Goal: Information Seeking & Learning: Compare options

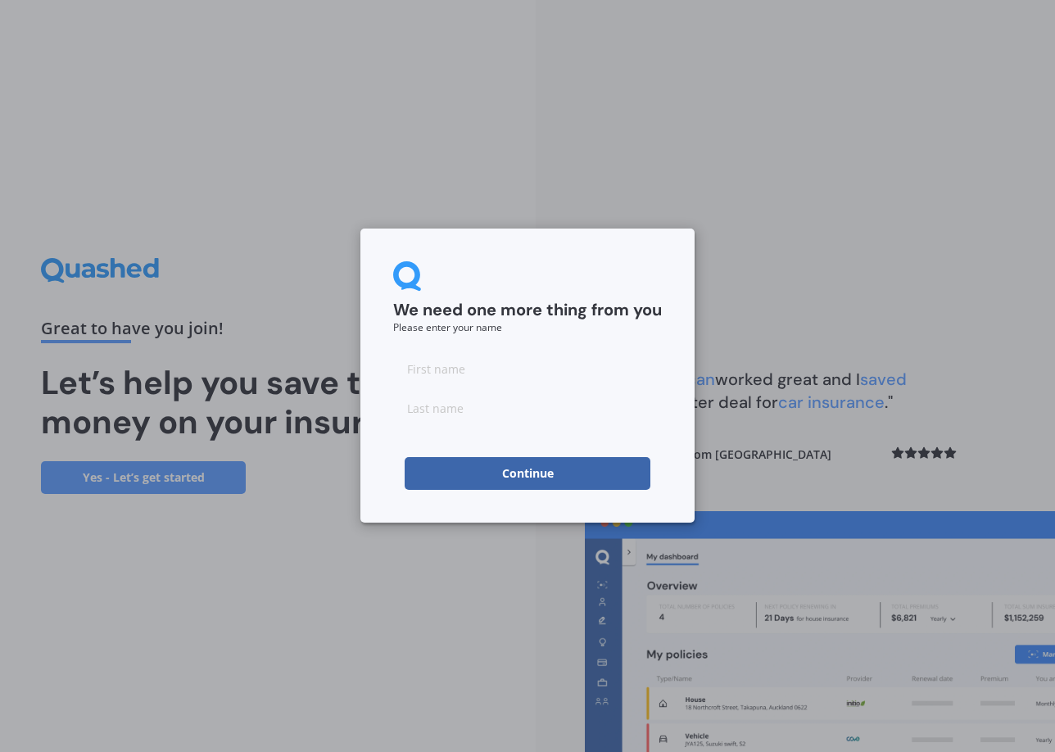
click at [452, 378] on input at bounding box center [527, 368] width 269 height 33
type input "[PERSON_NAME]"
click at [454, 464] on button "Continue" at bounding box center [528, 473] width 246 height 33
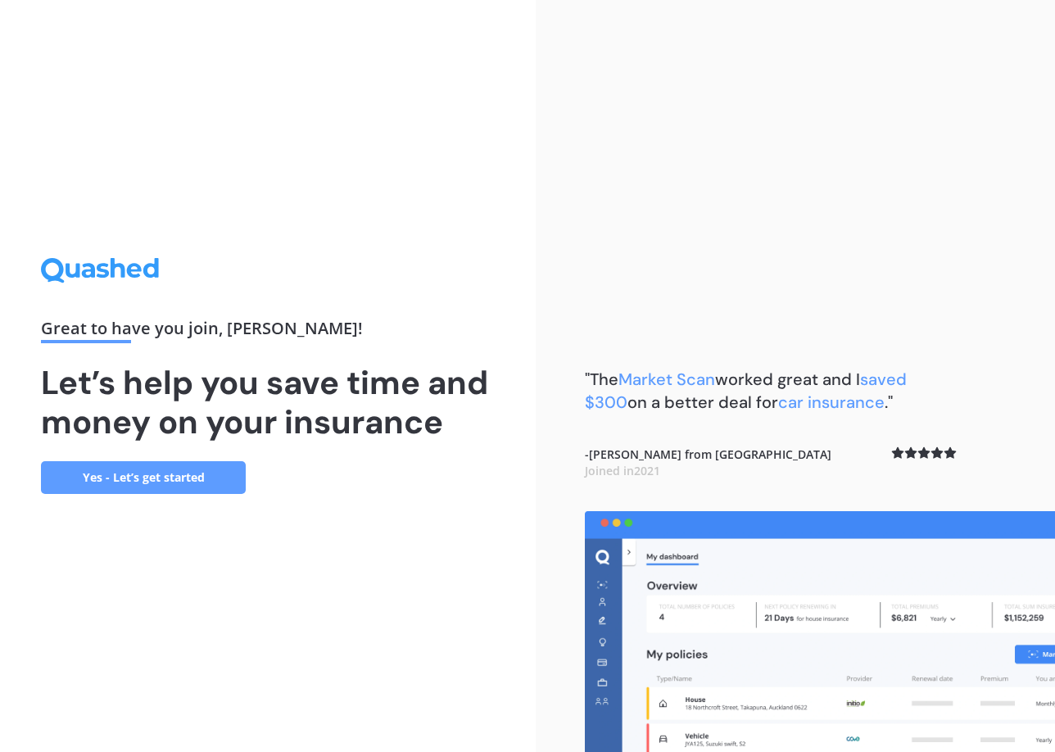
click at [187, 488] on link "Yes - Let’s get started" at bounding box center [143, 477] width 205 height 33
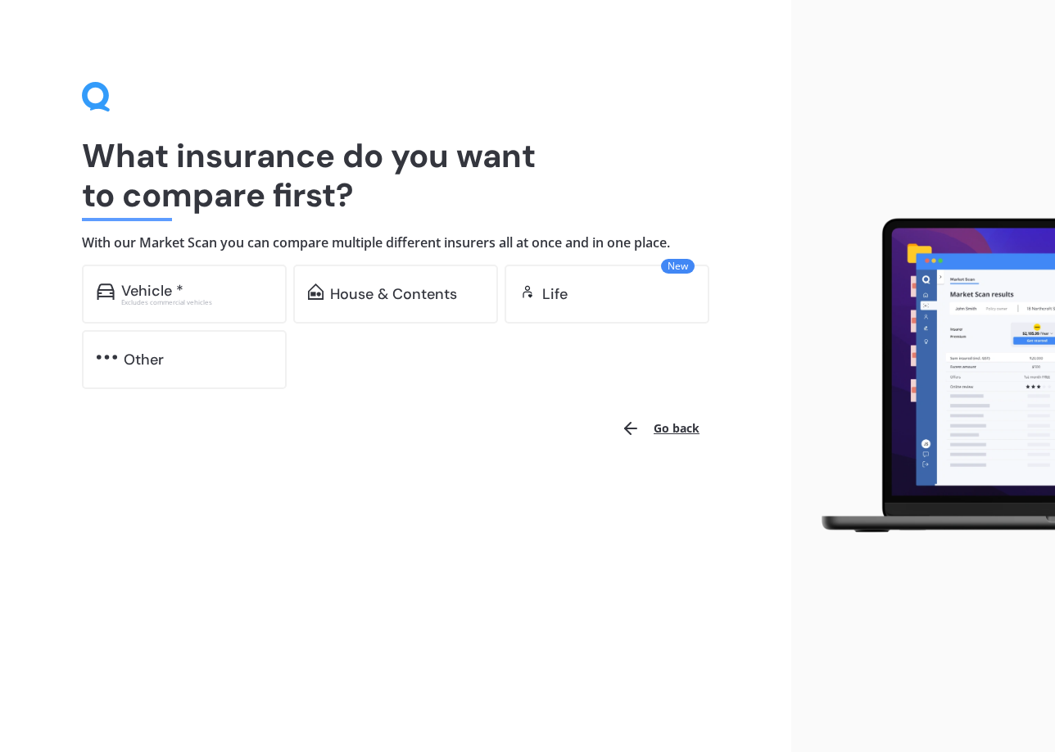
click at [666, 423] on button "Go back" at bounding box center [660, 428] width 98 height 39
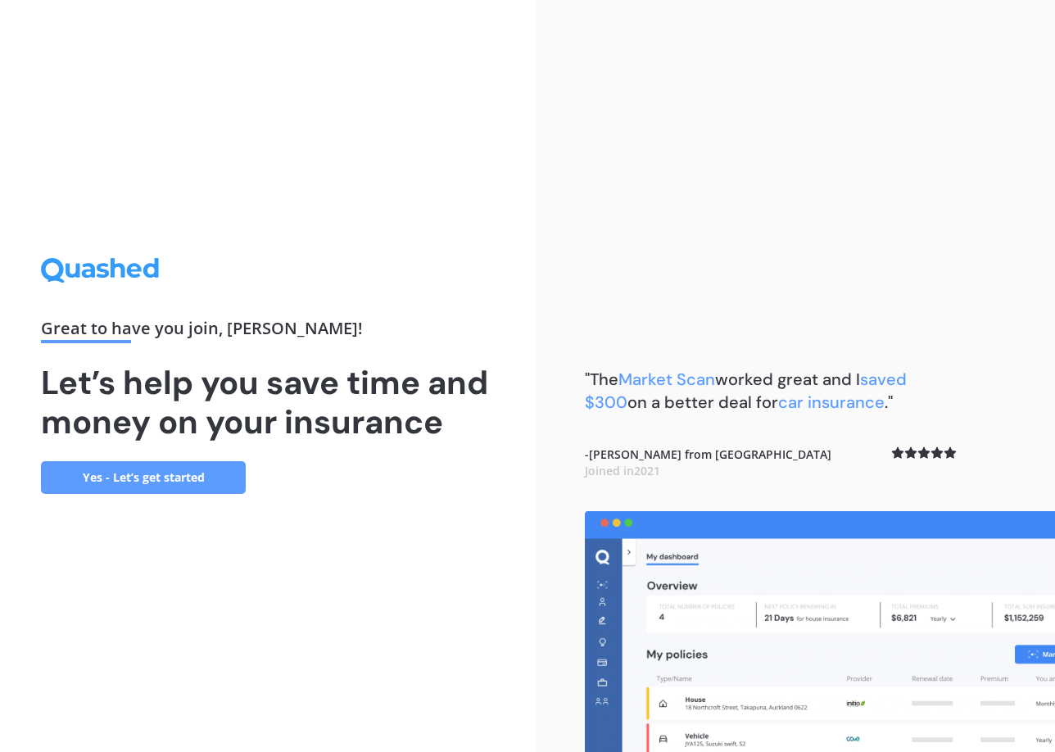
click at [116, 474] on link "Yes - Let’s get started" at bounding box center [143, 477] width 205 height 33
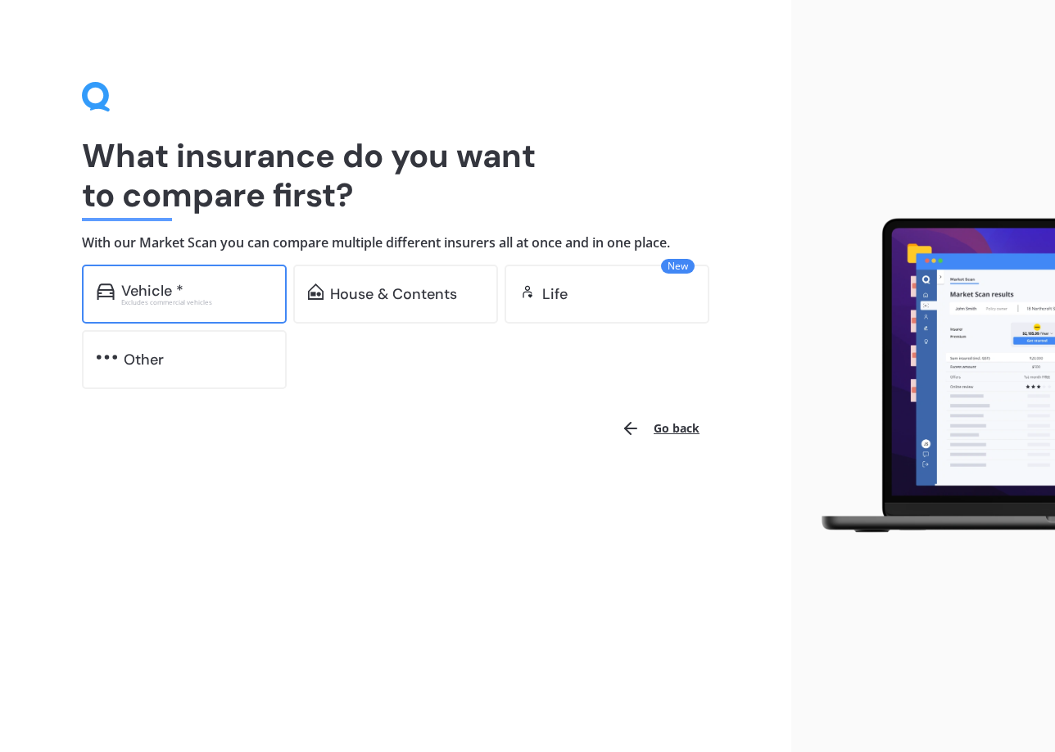
click at [167, 284] on div "Vehicle *" at bounding box center [152, 291] width 62 height 16
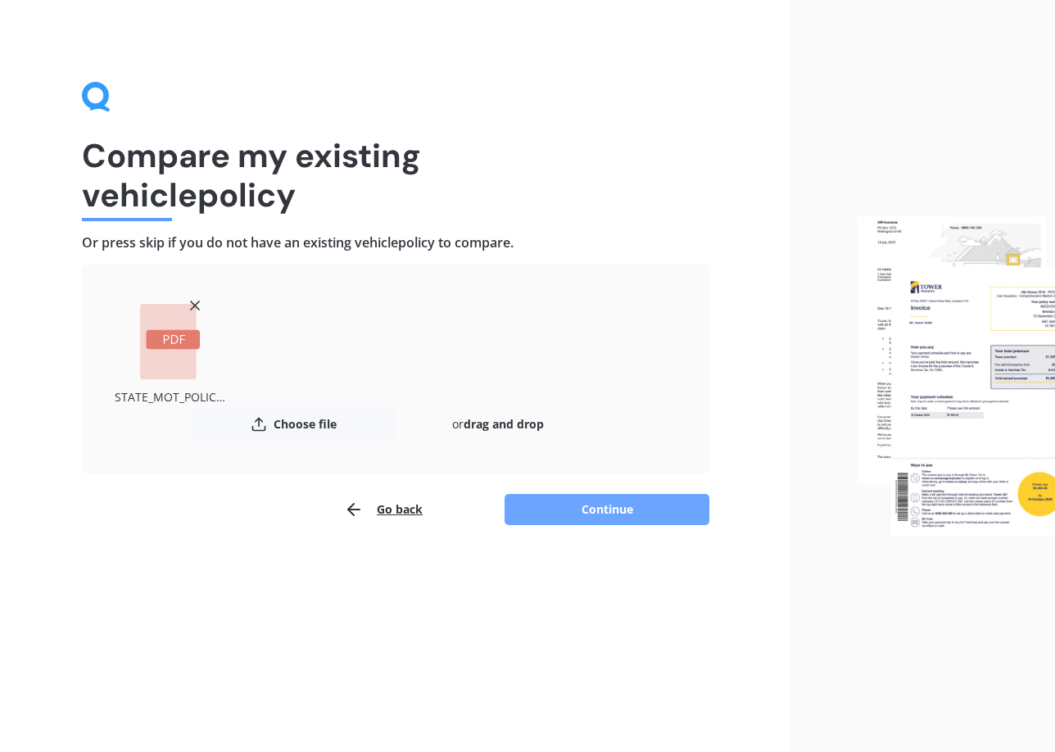
click at [623, 515] on button "Continue" at bounding box center [607, 509] width 205 height 31
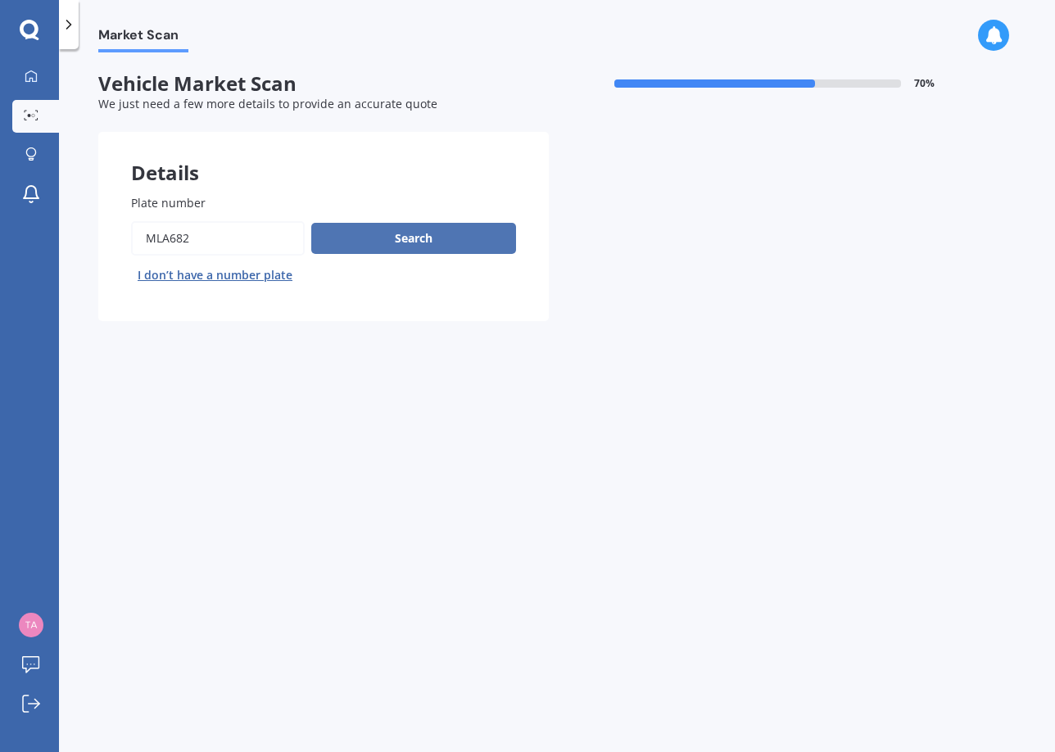
click at [437, 229] on button "Search" at bounding box center [413, 238] width 205 height 31
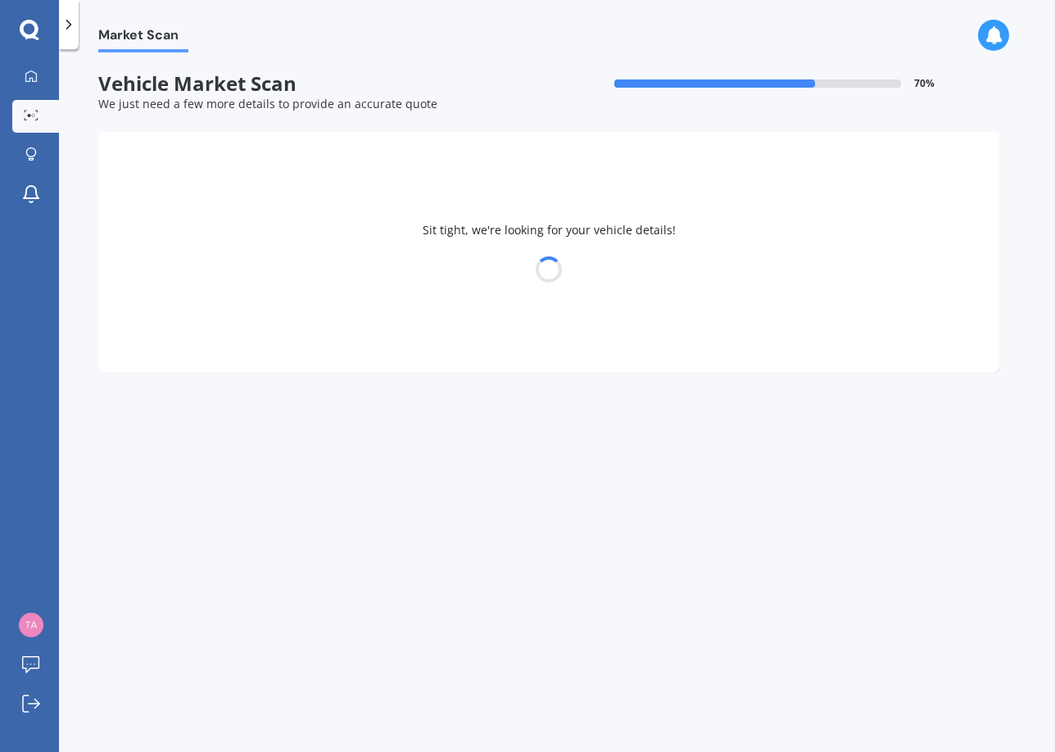
select select "HONDA"
select select "FIT"
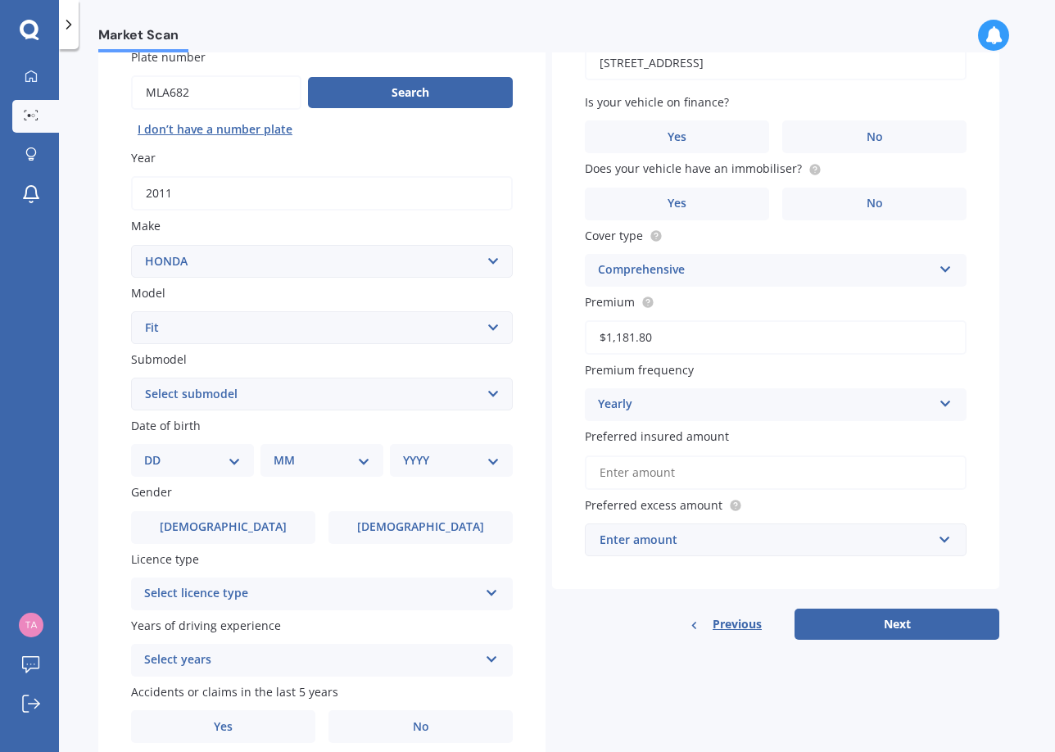
scroll to position [197, 0]
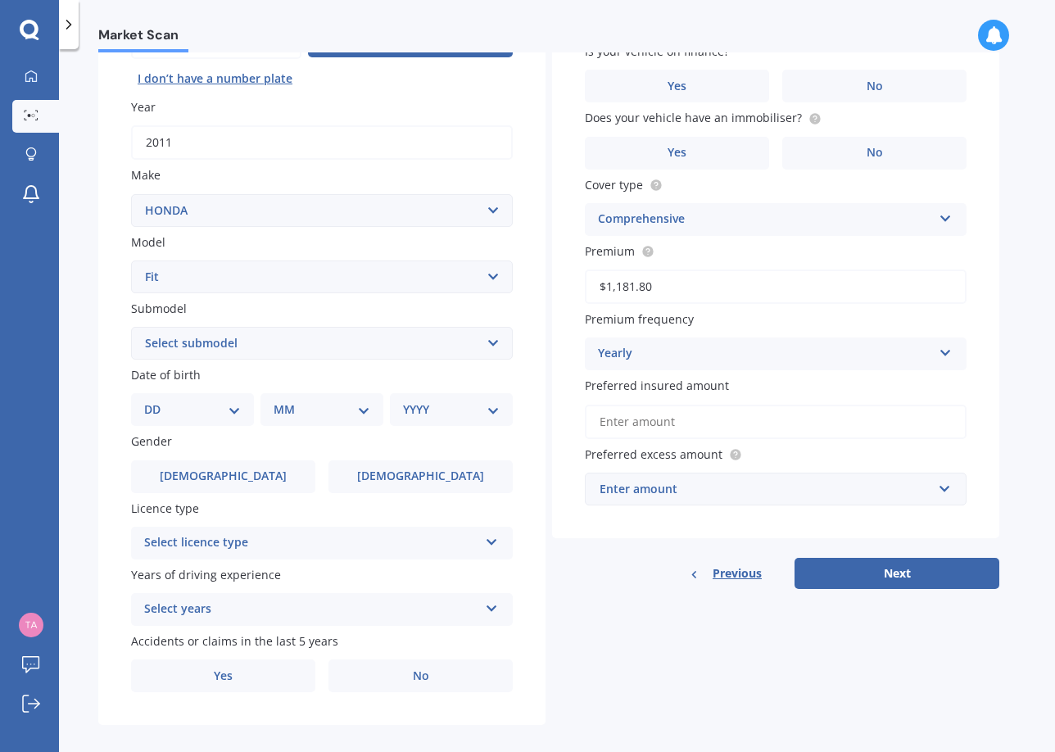
select select "HYBRID"
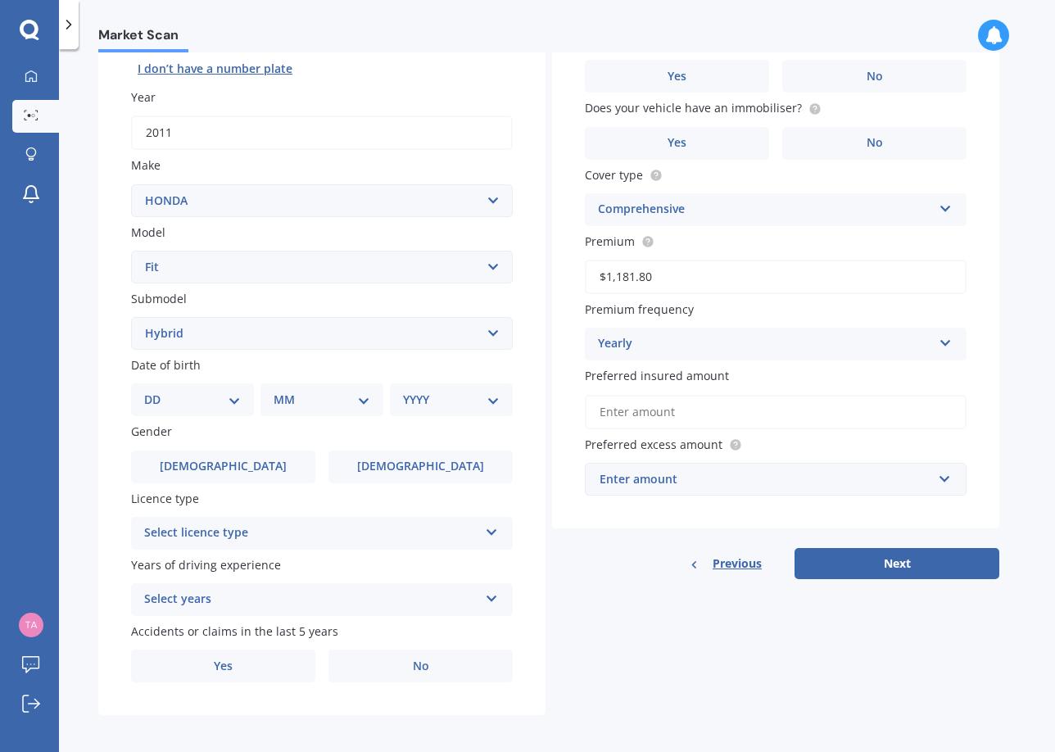
select select "23"
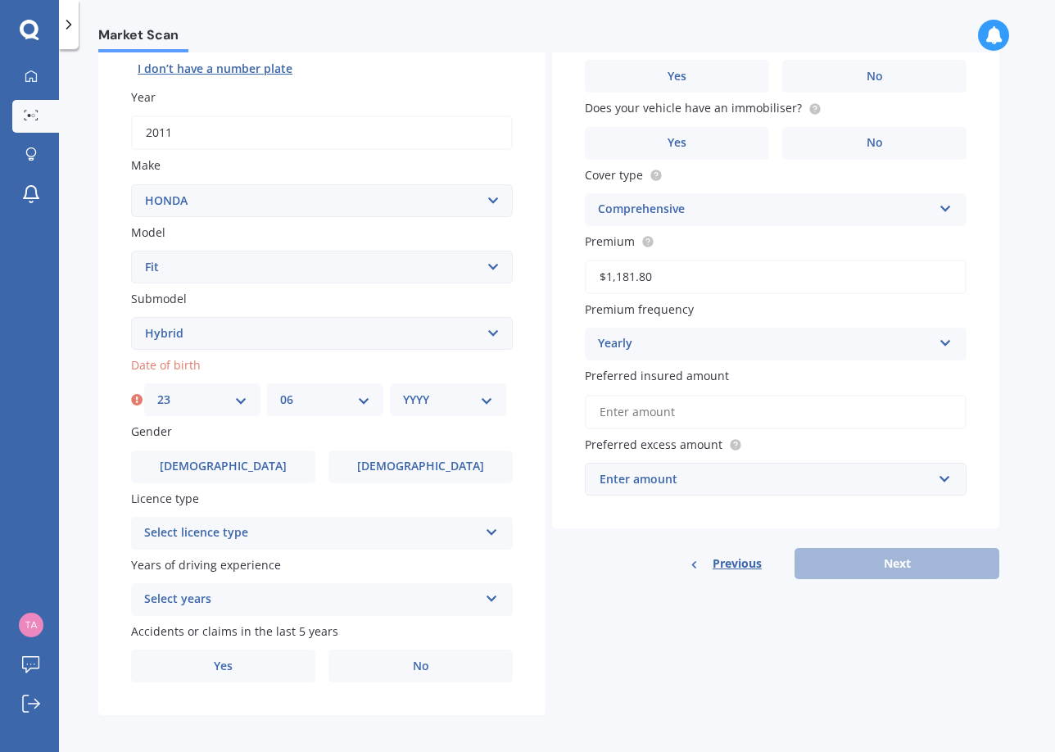
select select "07"
select select "1998"
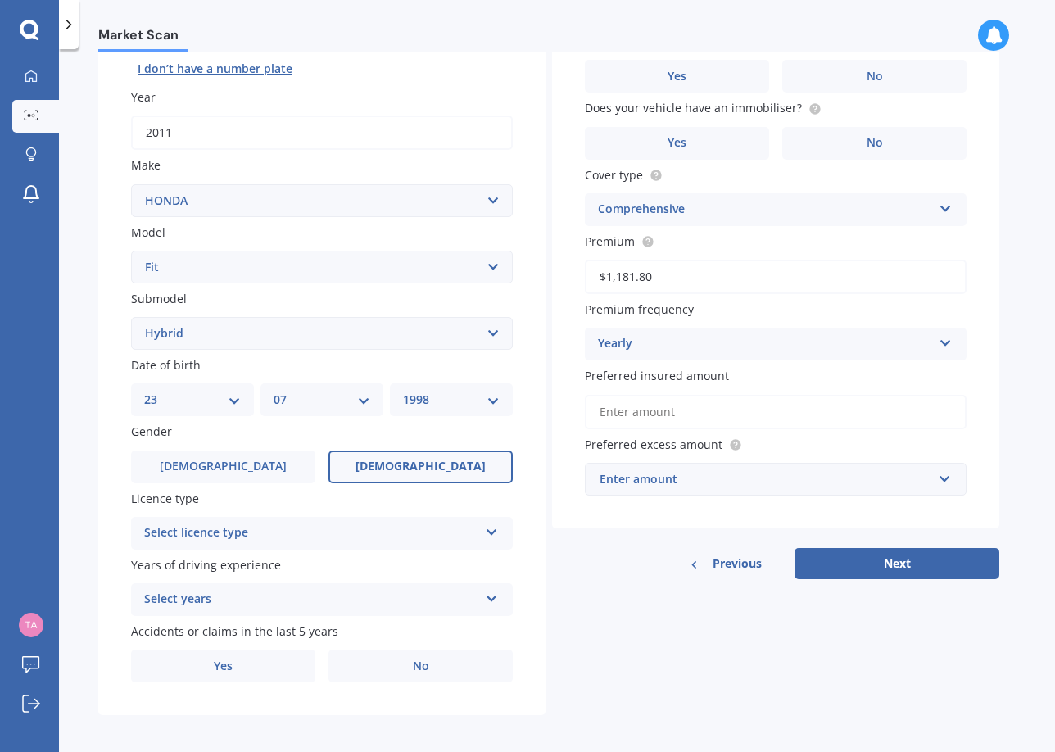
click at [374, 460] on label "[DEMOGRAPHIC_DATA]" at bounding box center [421, 467] width 184 height 33
click at [0, 0] on input "[DEMOGRAPHIC_DATA]" at bounding box center [0, 0] width 0 height 0
click at [377, 524] on div "Select licence type" at bounding box center [311, 534] width 334 height 20
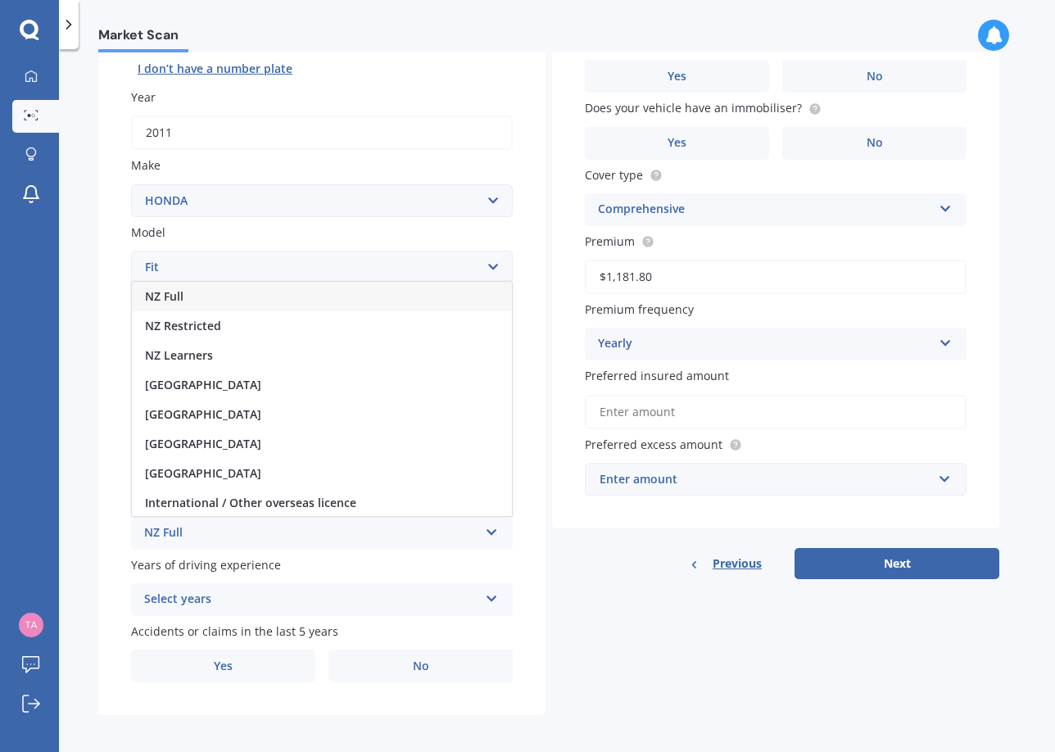
click at [280, 291] on div "NZ Full" at bounding box center [322, 297] width 380 height 30
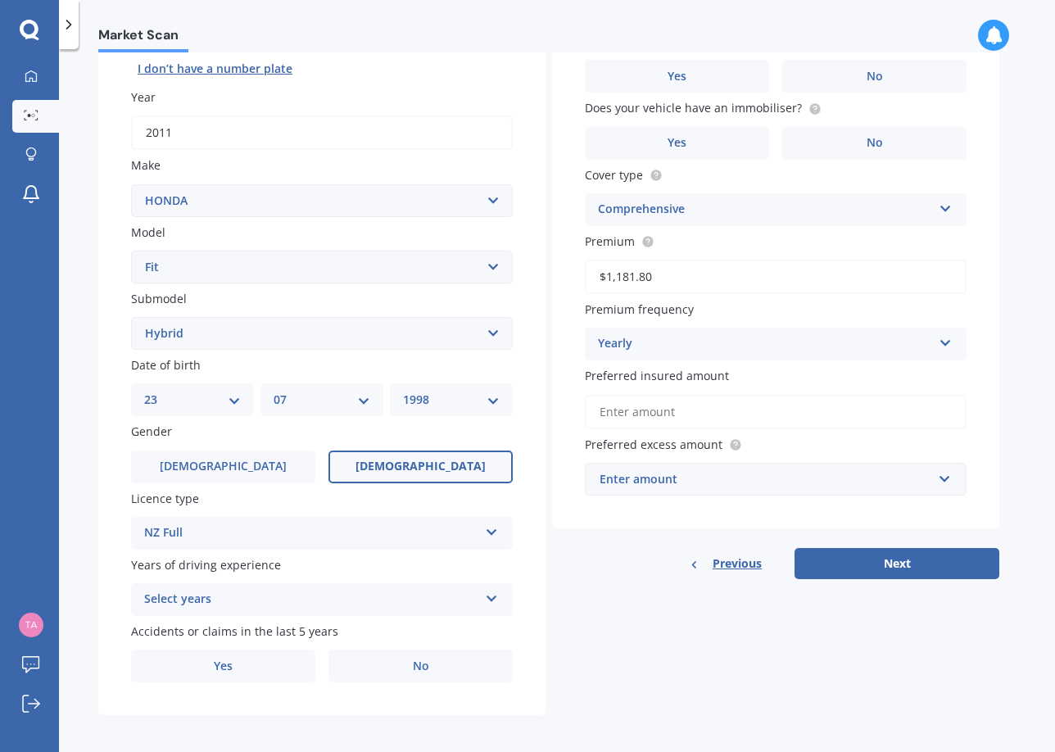
click at [332, 606] on div "Select years 5 or more years 4 years 3 years 2 years 1 year" at bounding box center [322, 599] width 382 height 33
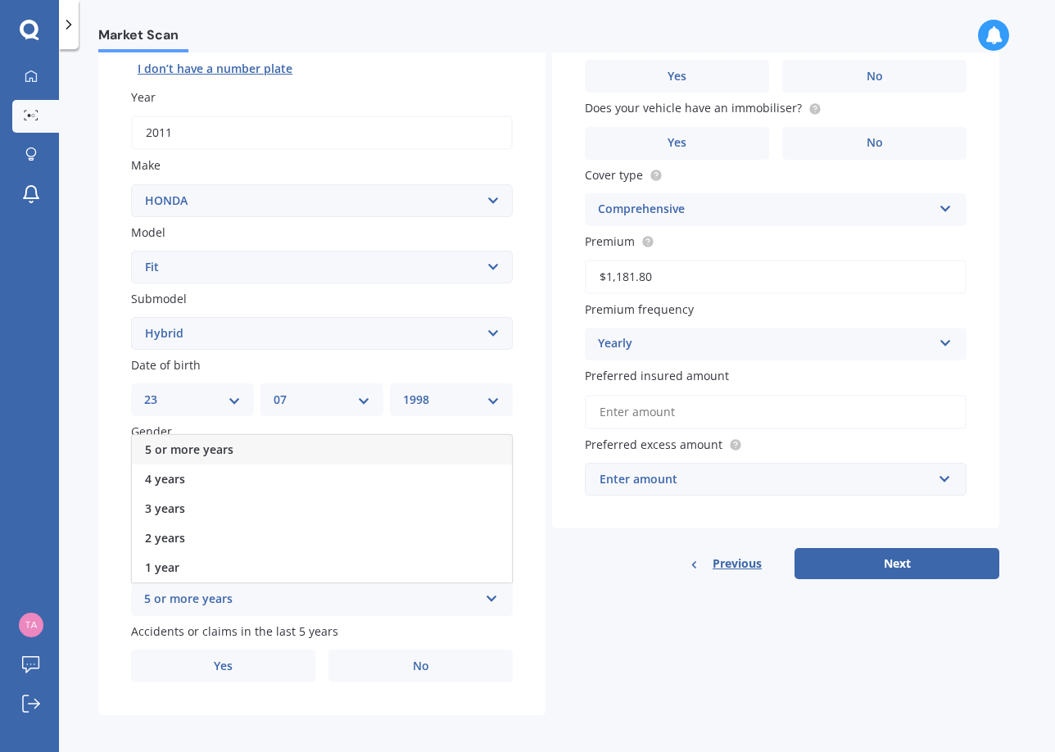
click at [296, 449] on div "5 or more years" at bounding box center [322, 450] width 380 height 30
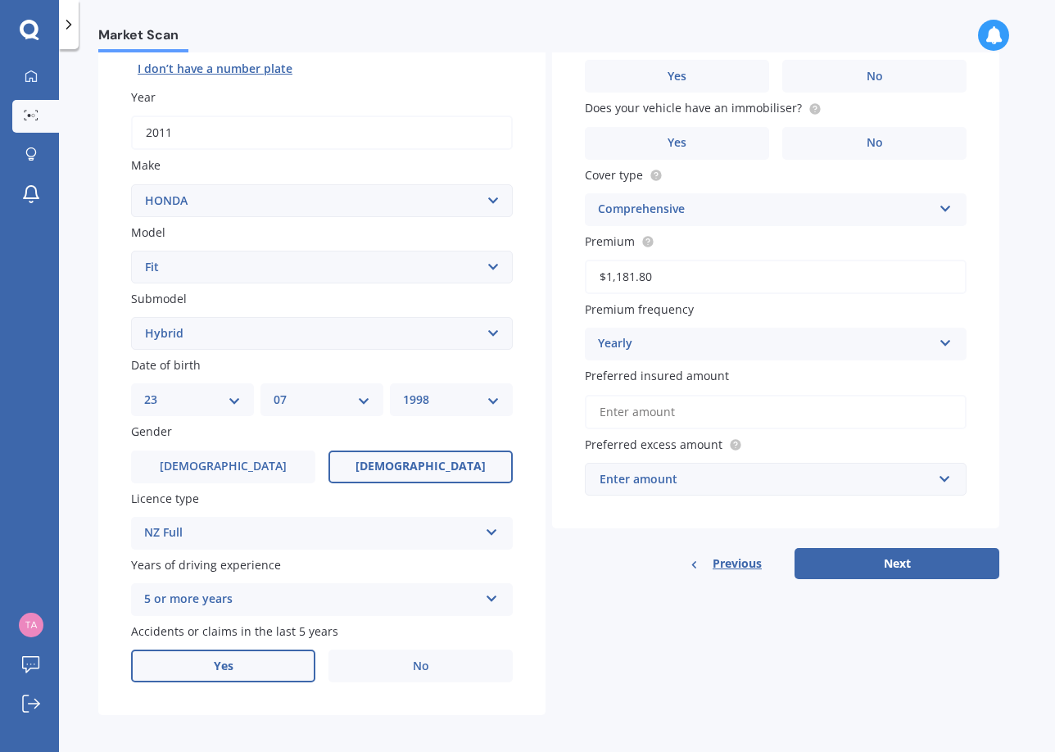
click at [291, 665] on label "Yes" at bounding box center [223, 666] width 184 height 33
click at [0, 0] on input "Yes" at bounding box center [0, 0] width 0 height 0
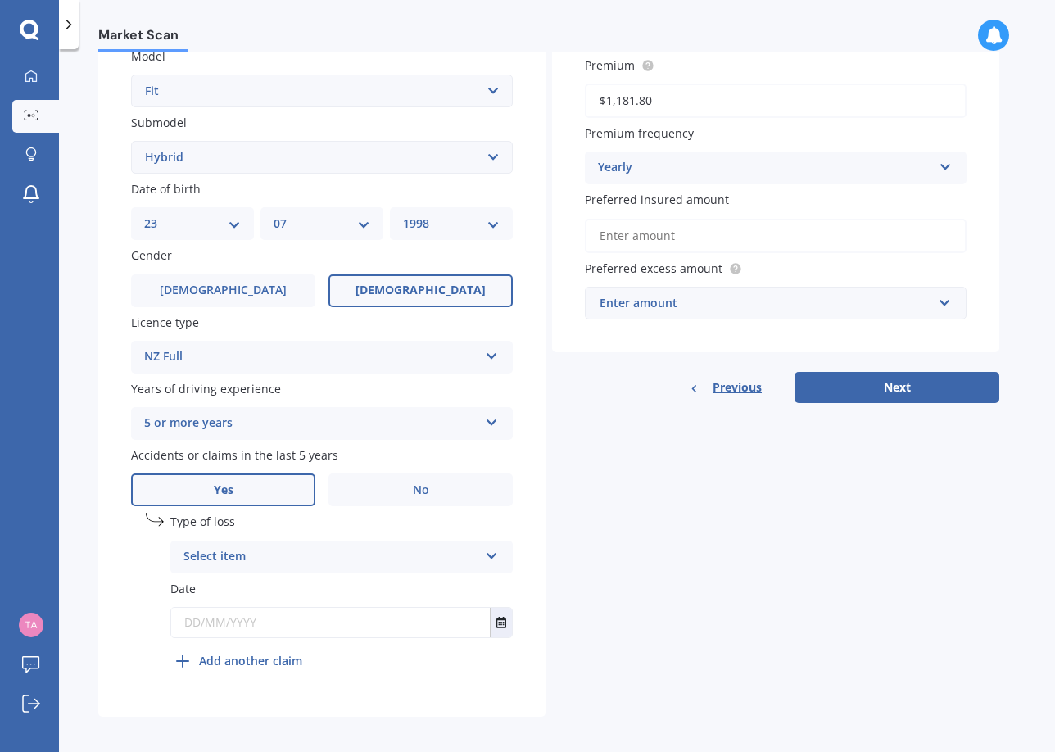
click at [337, 549] on div "Select item" at bounding box center [331, 557] width 295 height 20
click at [317, 581] on div "At fault accident" at bounding box center [341, 589] width 341 height 30
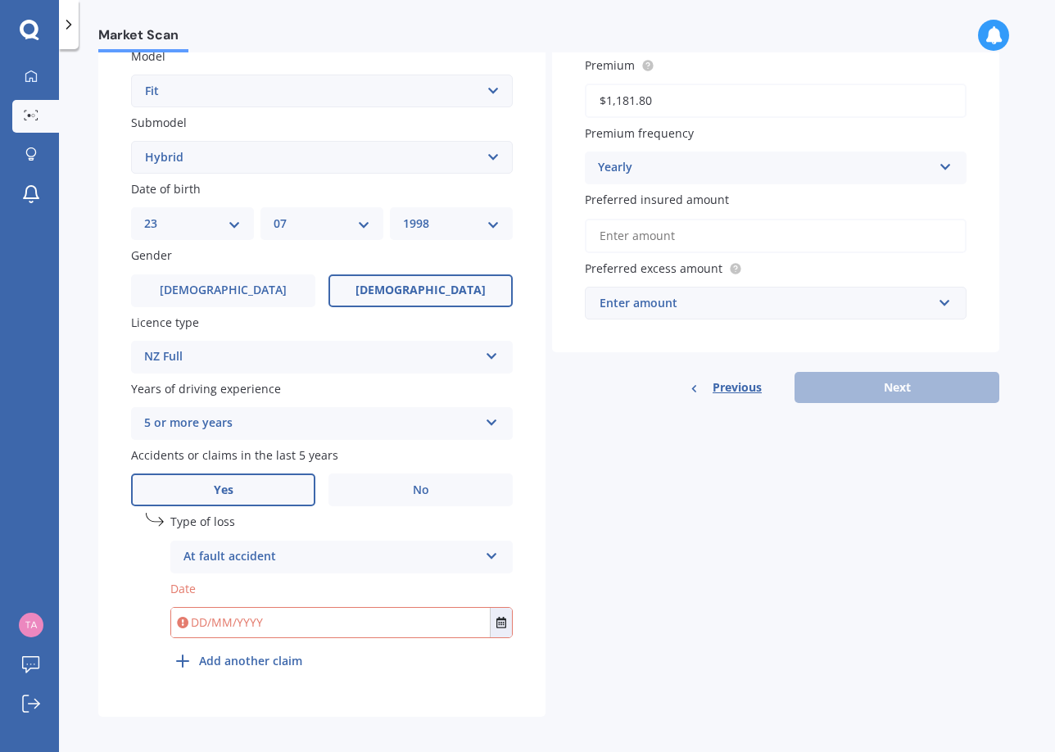
click at [303, 608] on input "text" at bounding box center [330, 623] width 319 height 30
click at [620, 639] on div "Details Plate number Search I don’t have a number plate Year [DATE] Make Select…" at bounding box center [548, 233] width 901 height 968
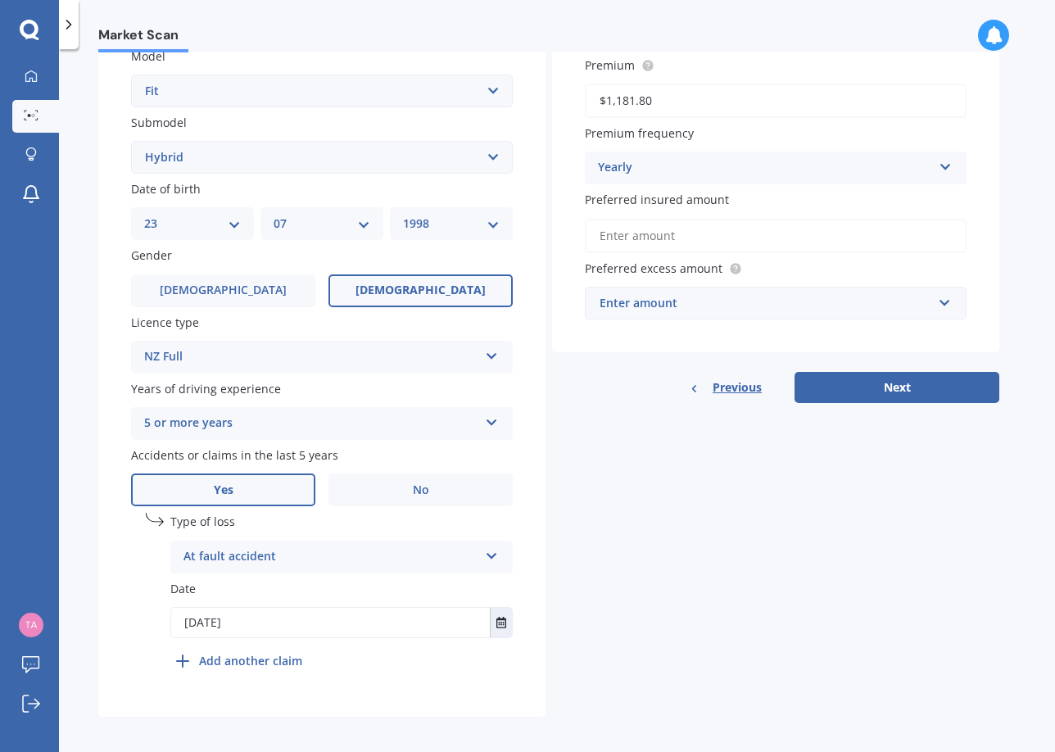
click at [620, 632] on div "Details Plate number Search I don’t have a number plate Year [DATE] Make Select…" at bounding box center [548, 233] width 901 height 968
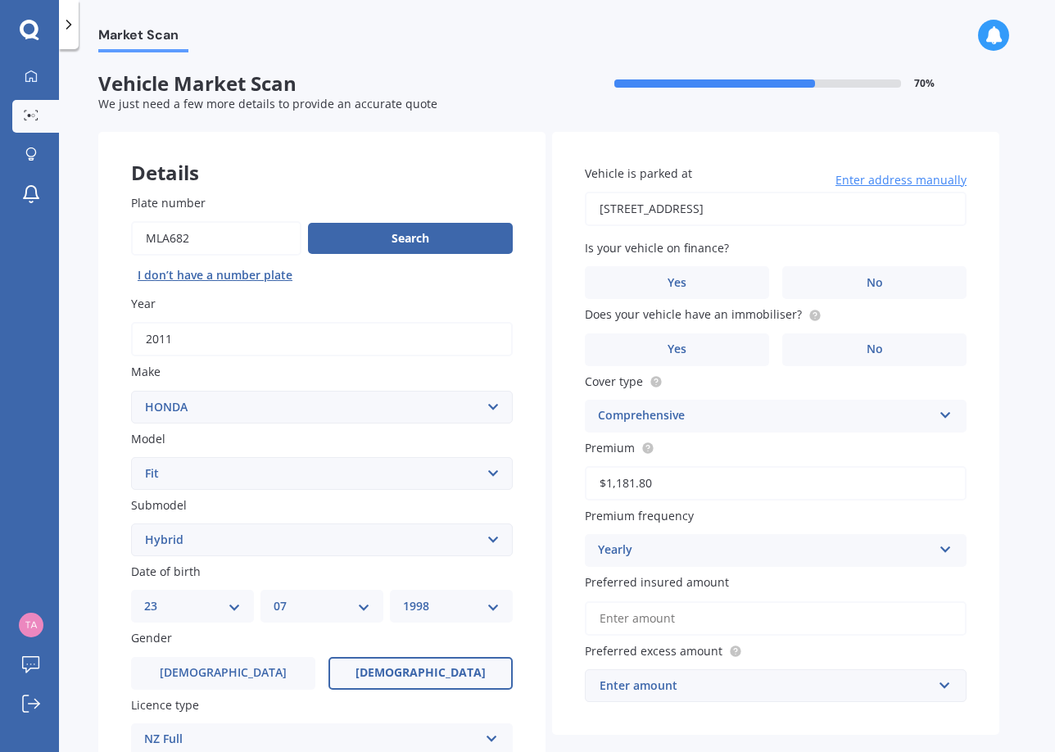
scroll to position [0, 0]
click at [904, 285] on label "No" at bounding box center [875, 282] width 184 height 33
click at [0, 0] on input "No" at bounding box center [0, 0] width 0 height 0
click at [810, 318] on circle at bounding box center [815, 315] width 11 height 11
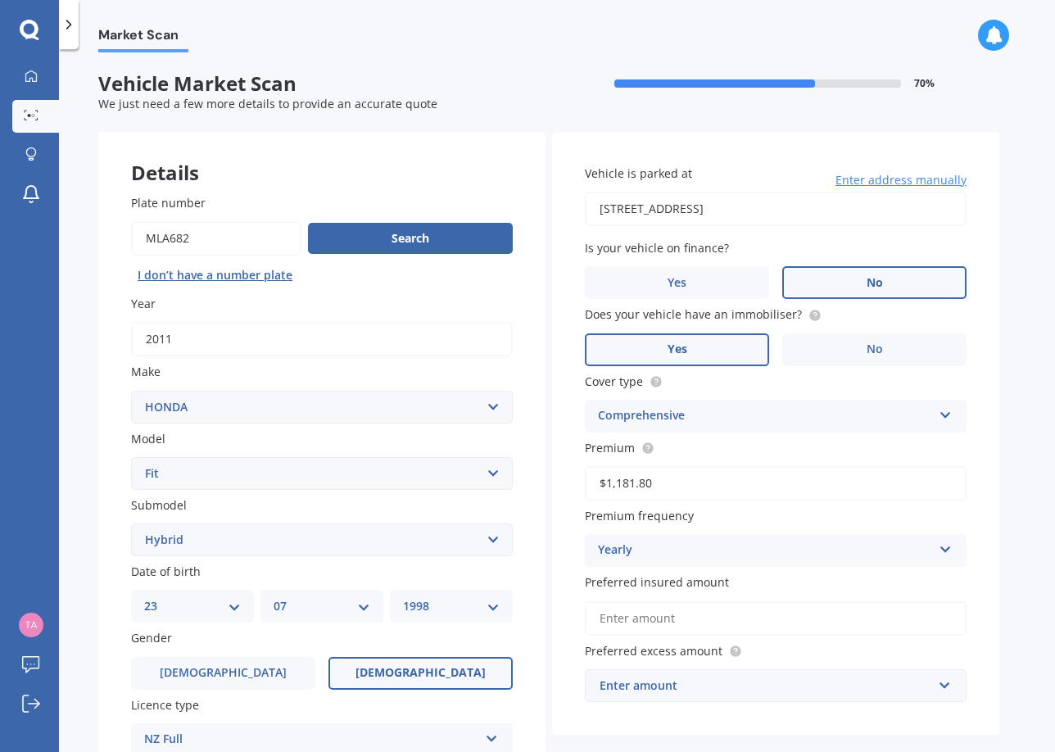
click at [737, 335] on label "Yes" at bounding box center [677, 350] width 184 height 33
click at [0, 0] on input "Yes" at bounding box center [0, 0] width 0 height 0
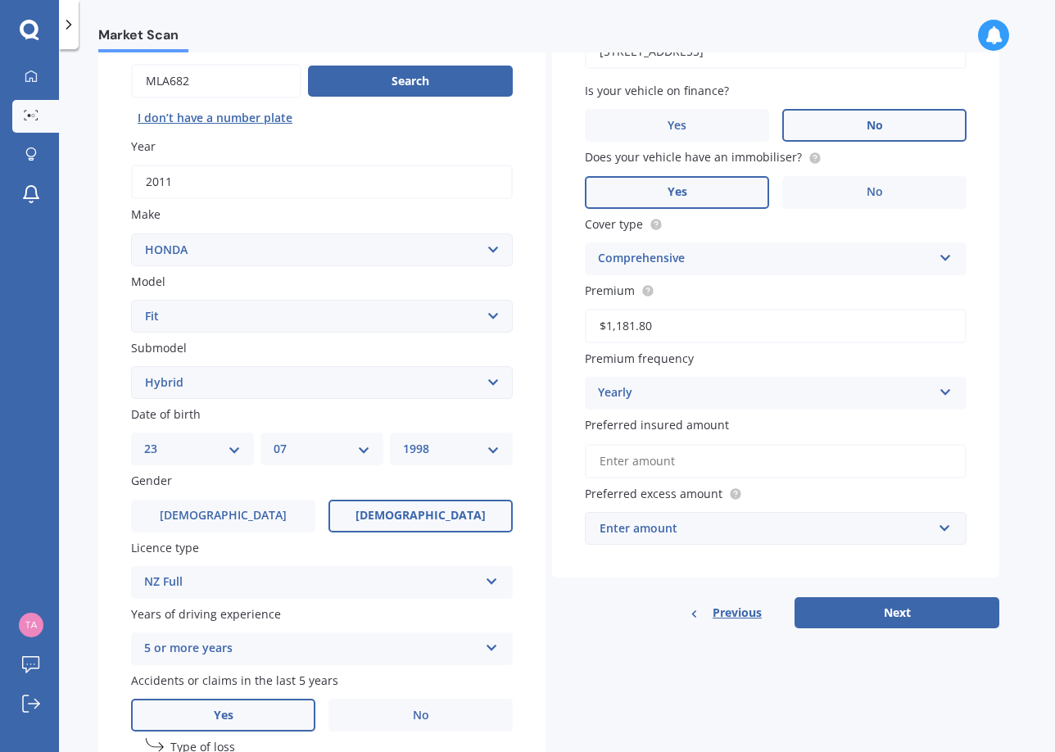
scroll to position [176, 0]
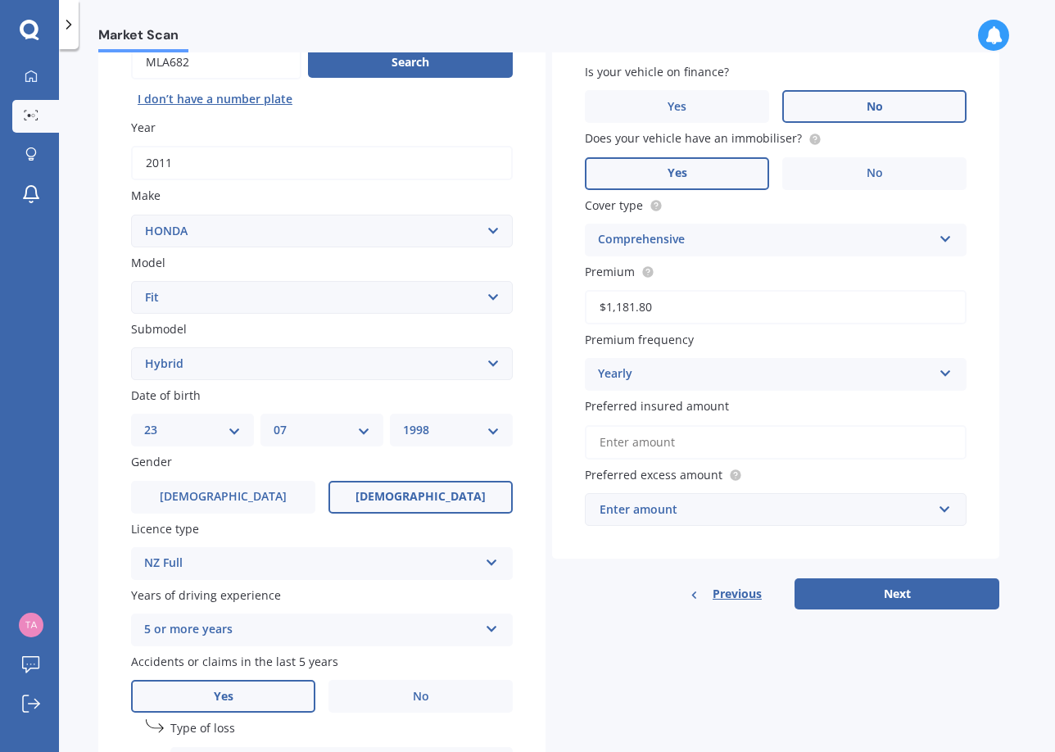
click at [738, 378] on div "Yearly" at bounding box center [765, 375] width 334 height 20
click at [738, 369] on div "Yearly" at bounding box center [765, 375] width 334 height 20
click at [749, 332] on label "Premium frequency" at bounding box center [772, 339] width 375 height 17
click at [740, 372] on div "Yearly" at bounding box center [765, 375] width 334 height 20
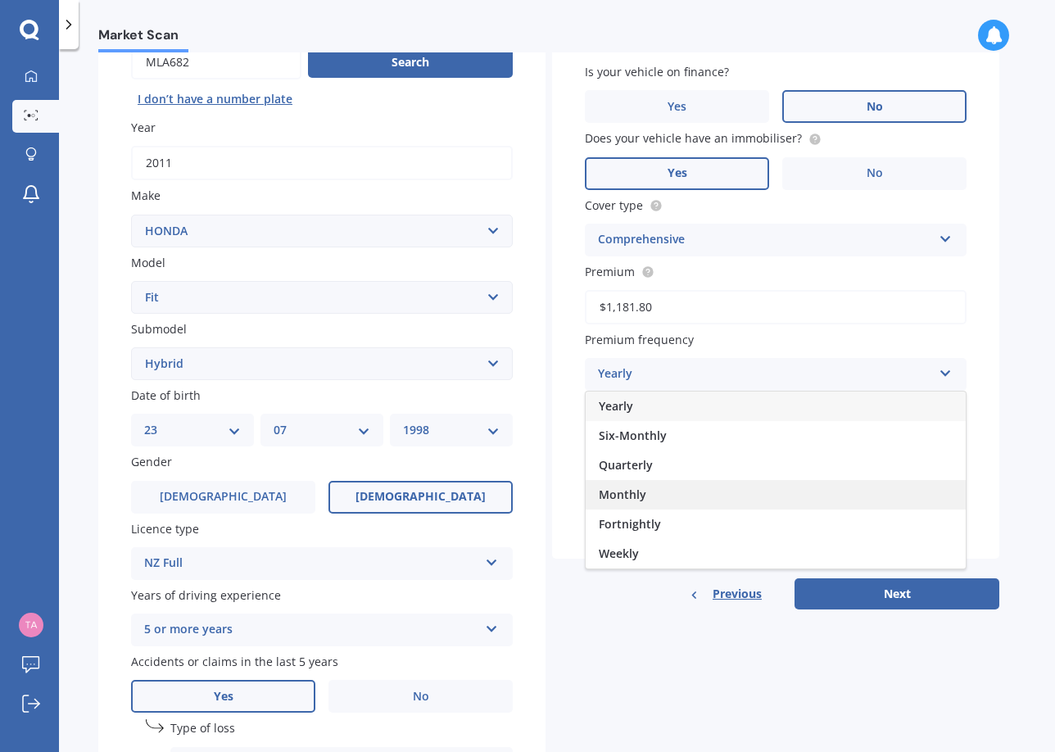
click at [716, 494] on div "Monthly" at bounding box center [776, 495] width 380 height 30
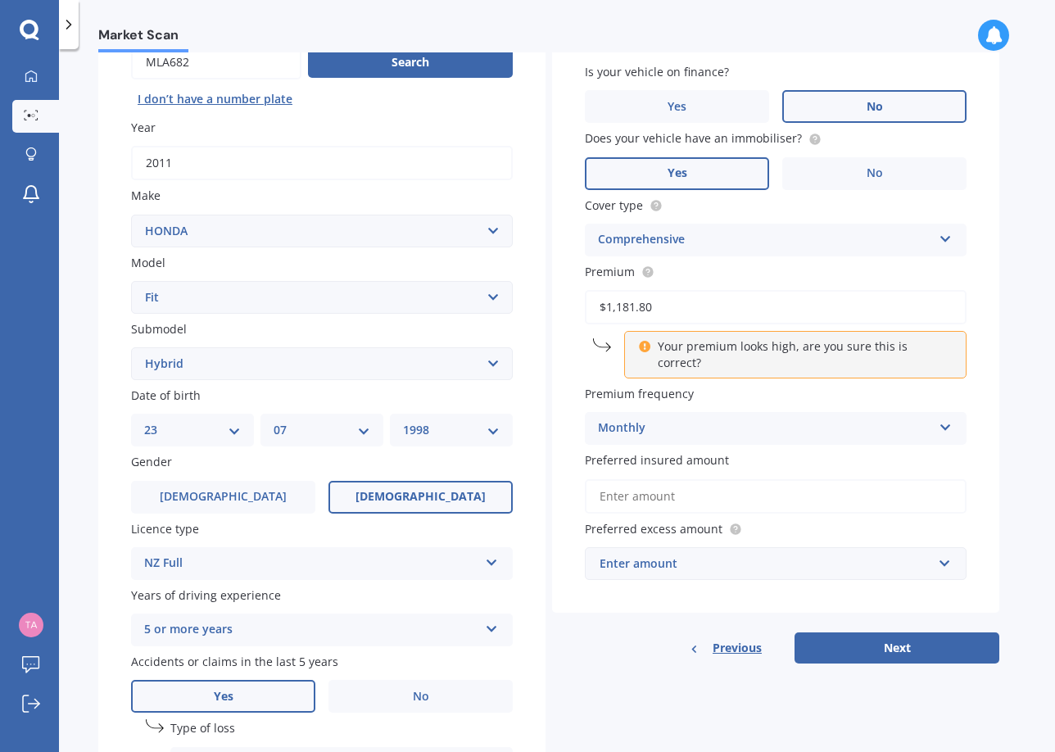
click at [697, 412] on div "Monthly Yearly Six-Monthly Quarterly Monthly Fortnightly Weekly" at bounding box center [776, 428] width 382 height 33
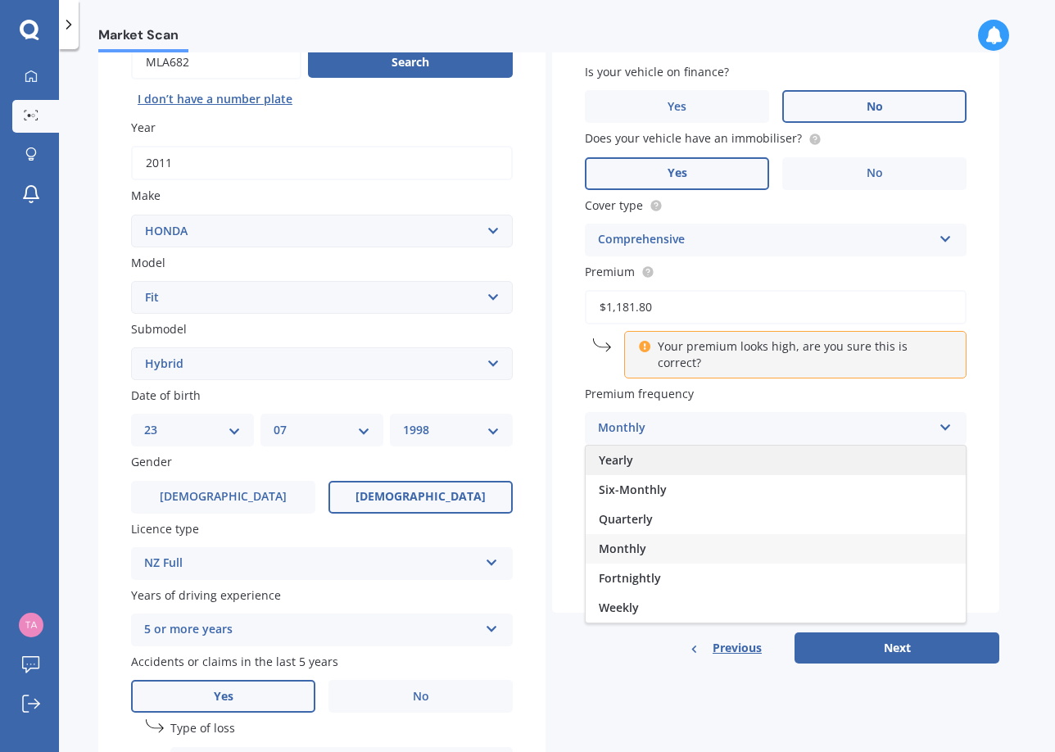
click at [679, 446] on div "Yearly" at bounding box center [776, 461] width 380 height 30
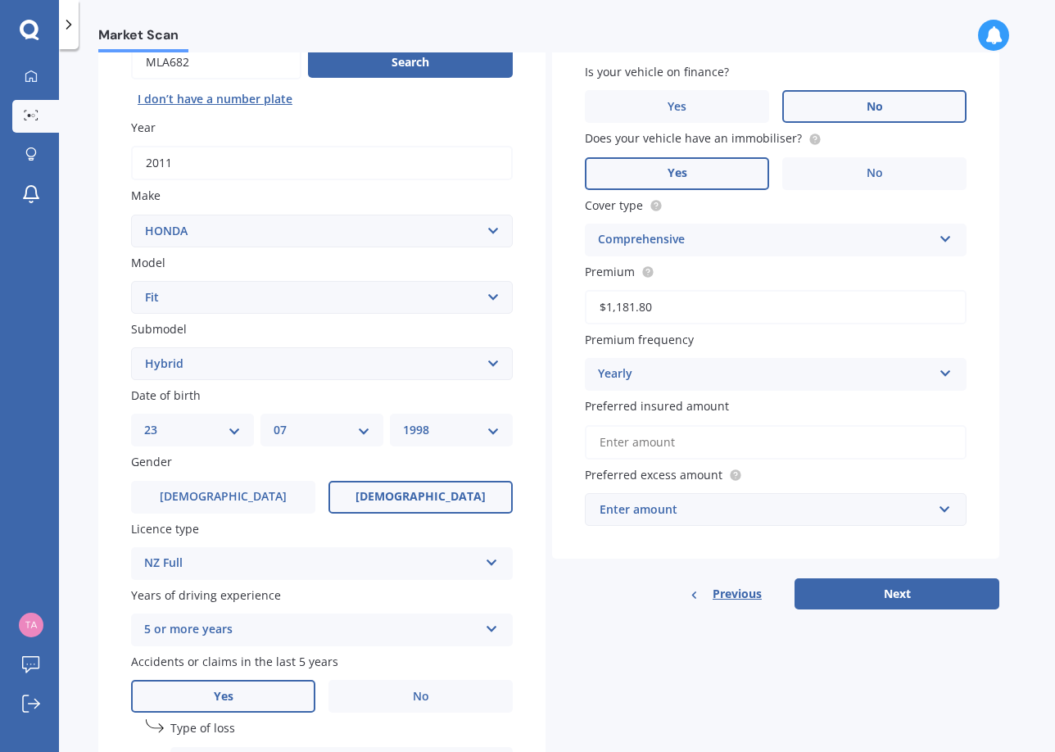
click at [747, 331] on label "Premium frequency" at bounding box center [772, 339] width 375 height 17
click at [721, 512] on div "Enter amount" at bounding box center [766, 510] width 333 height 18
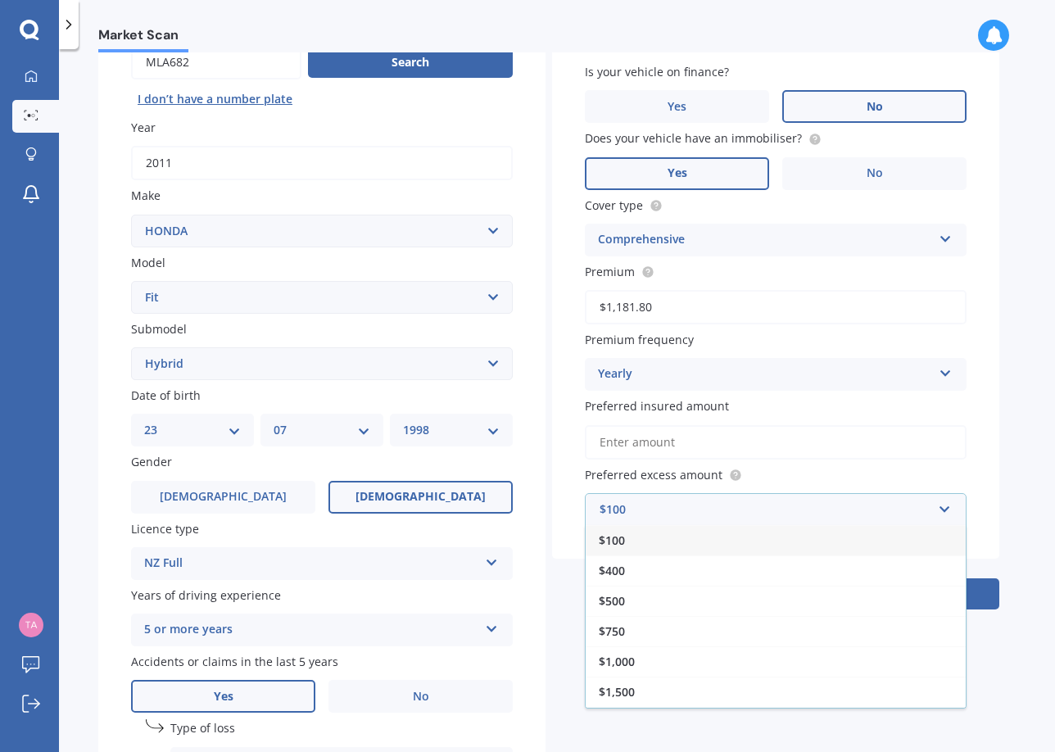
click at [784, 443] on input "Preferred insured amount" at bounding box center [776, 442] width 382 height 34
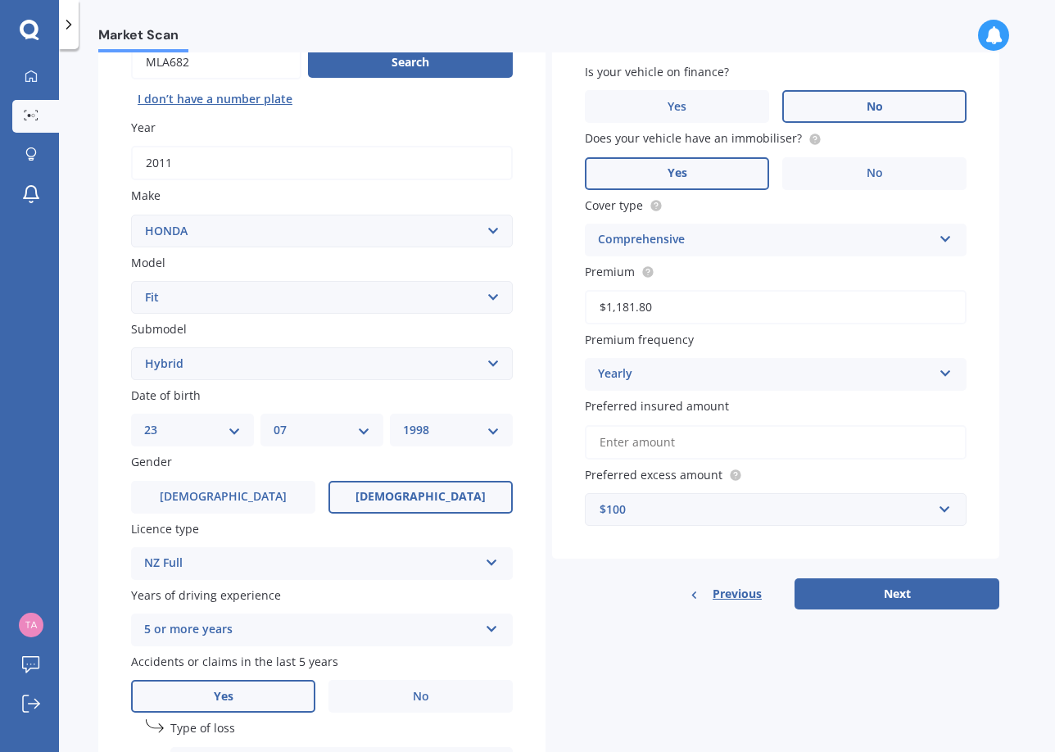
click at [756, 511] on div "$100" at bounding box center [766, 510] width 333 height 18
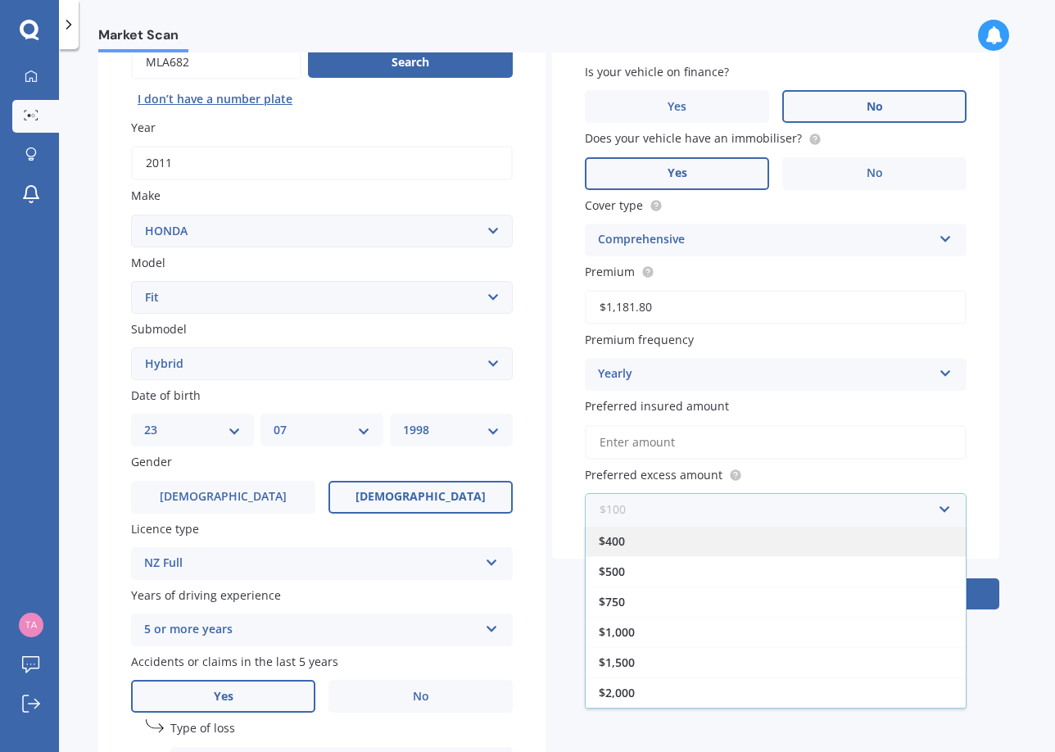
scroll to position [383, 0]
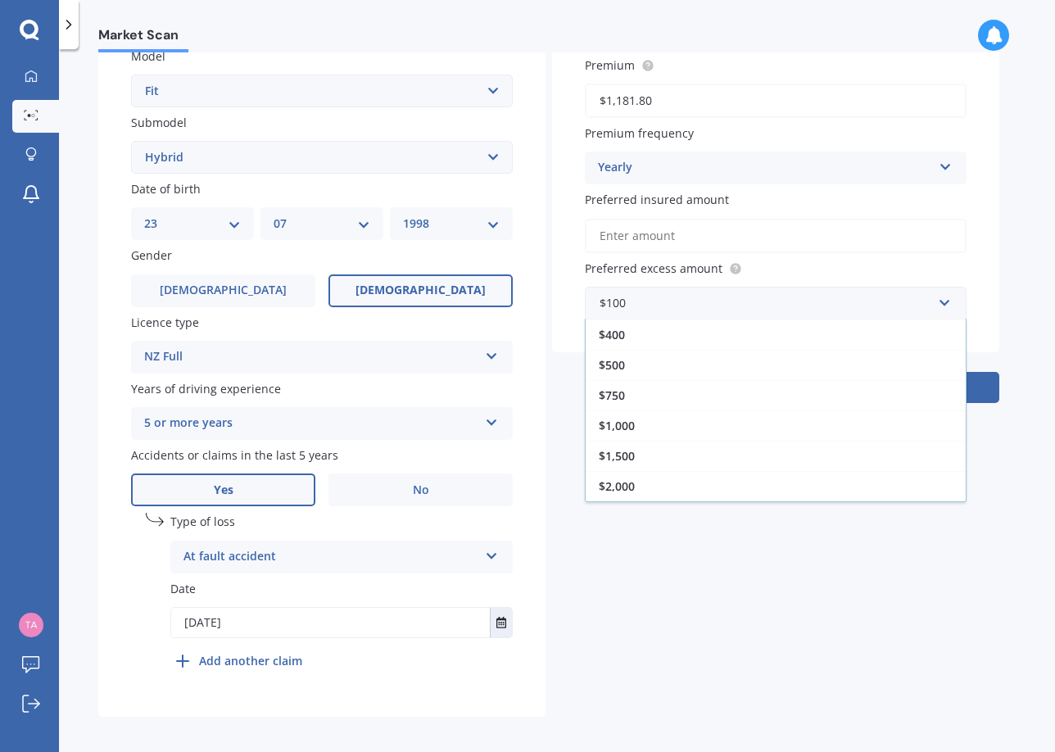
click at [765, 568] on div "Details Plate number Search I don’t have a number plate Year [DATE] Make Select…" at bounding box center [548, 233] width 901 height 968
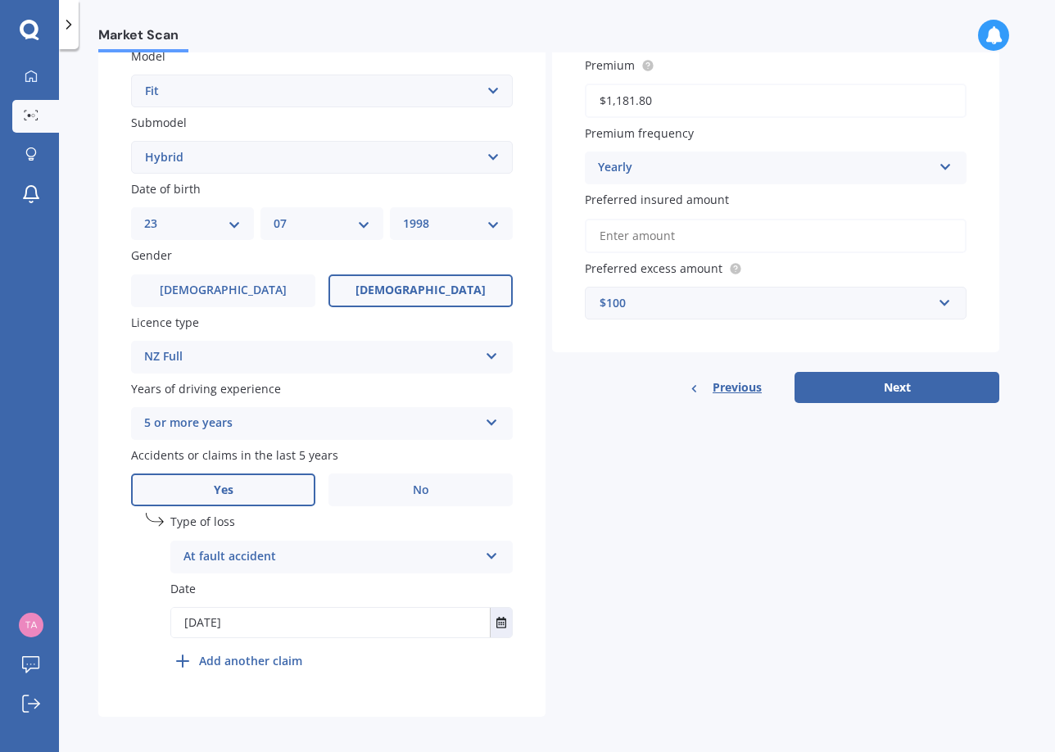
click at [676, 297] on div "$100" at bounding box center [766, 303] width 333 height 18
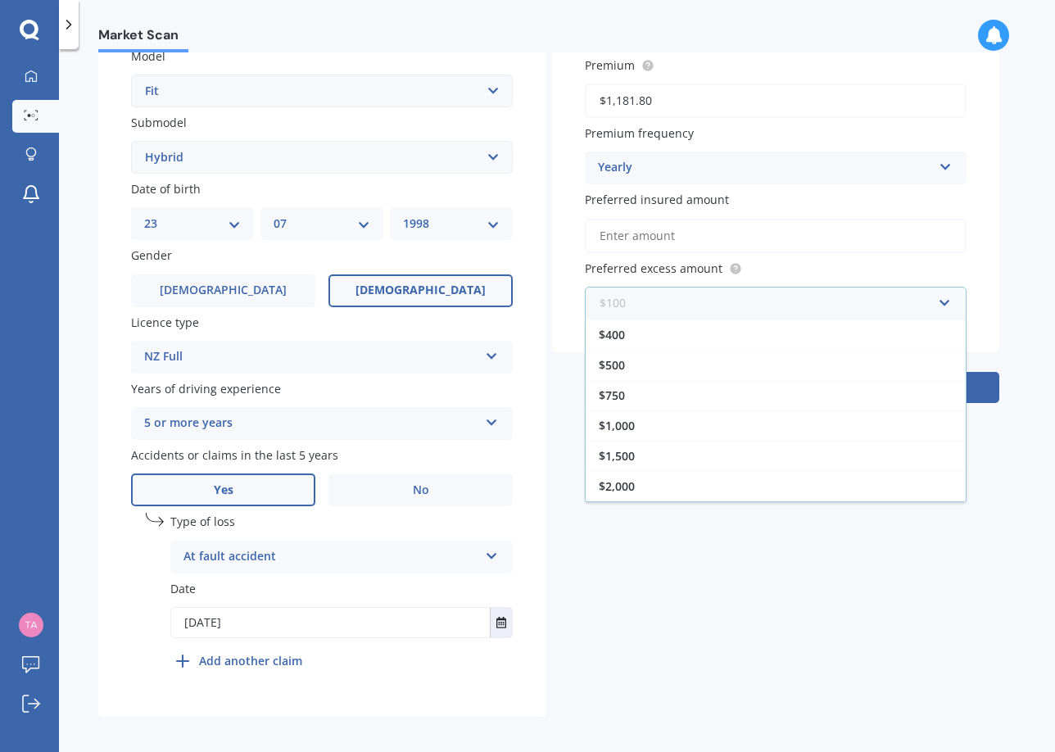
scroll to position [0, 0]
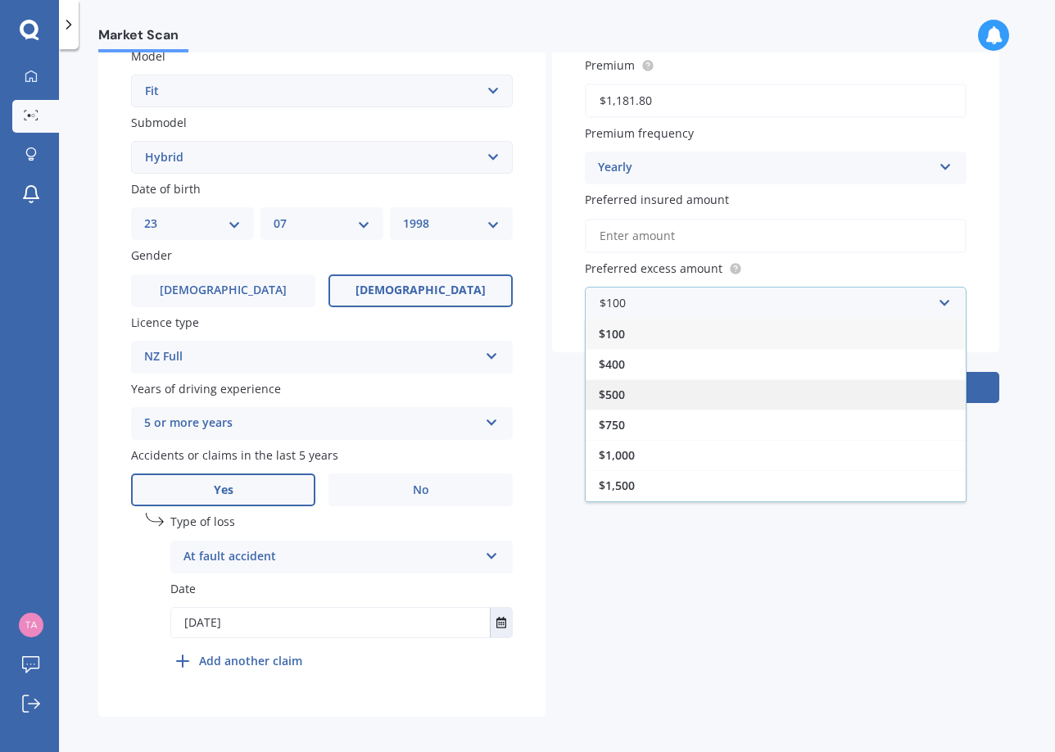
click at [688, 384] on div "$500" at bounding box center [776, 394] width 380 height 30
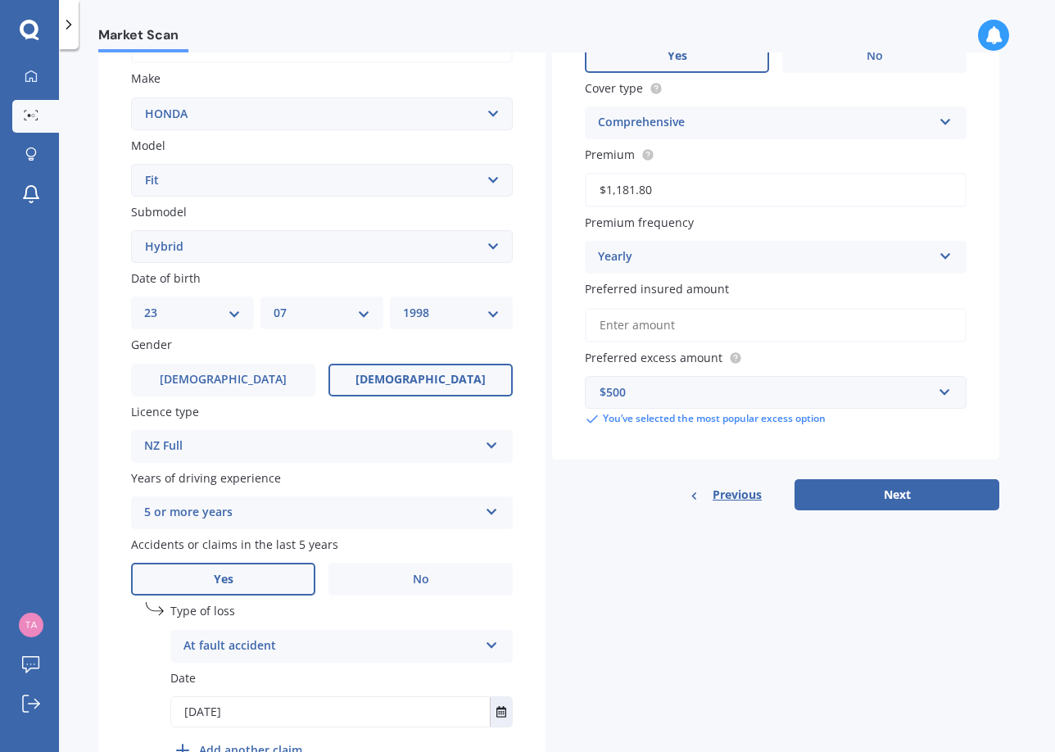
scroll to position [275, 0]
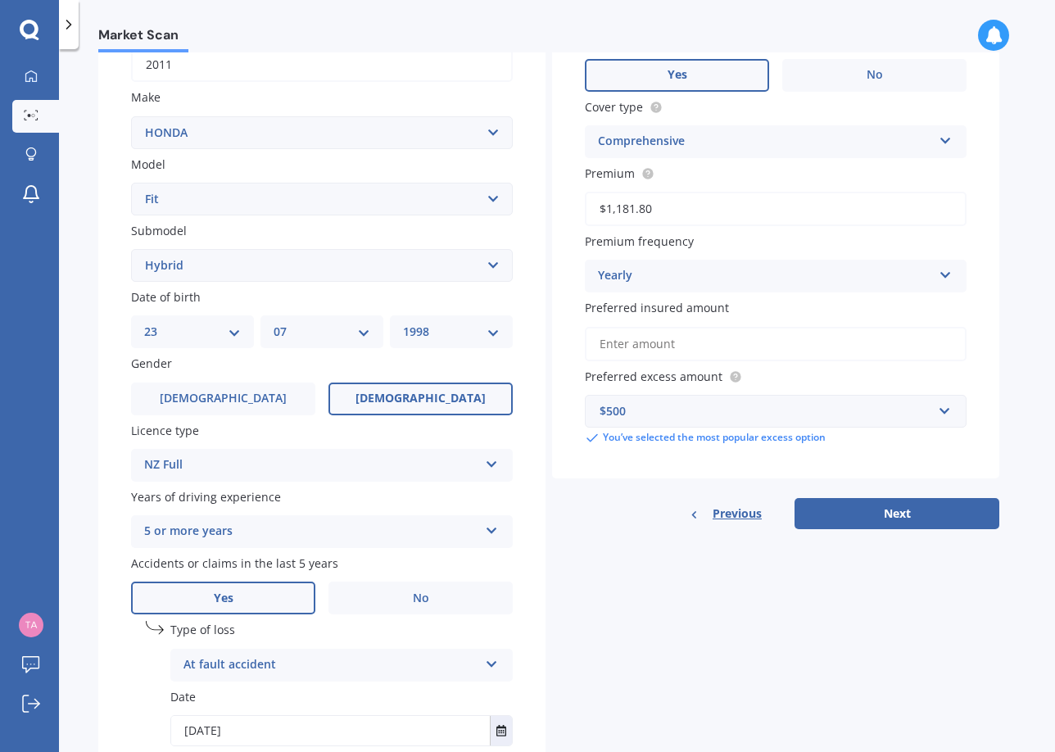
click at [695, 346] on input "Preferred insured amount" at bounding box center [776, 344] width 382 height 34
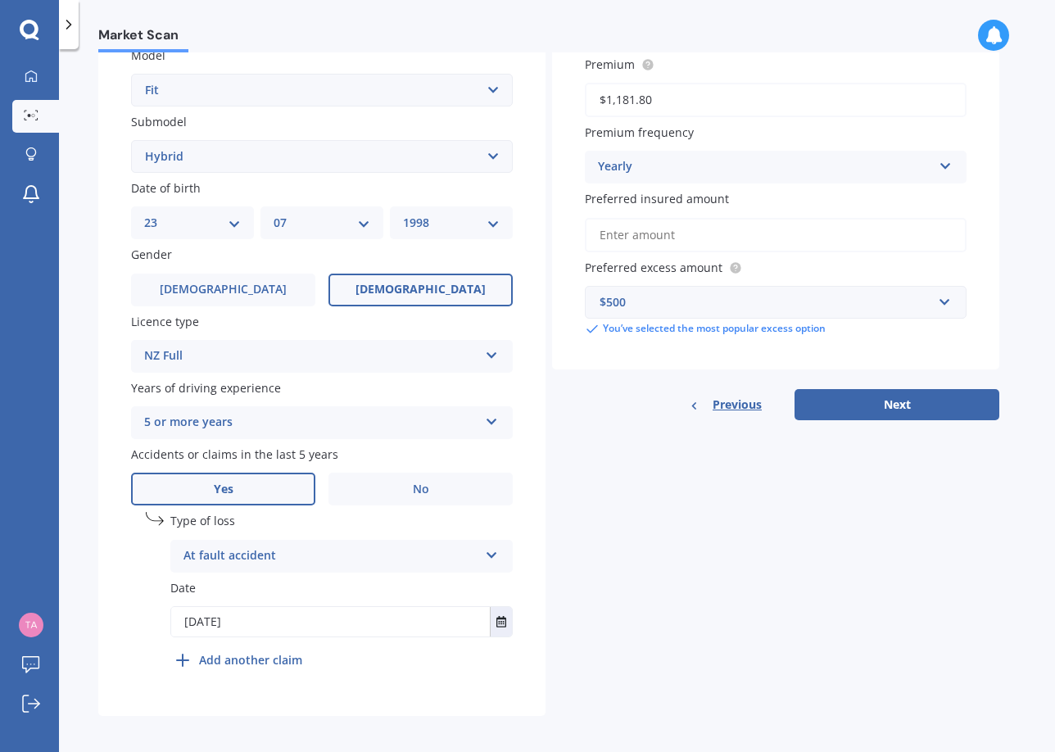
scroll to position [383, 0]
click at [503, 556] on div "At fault accident At fault accident Not at fault accident" at bounding box center [341, 557] width 343 height 33
click at [604, 570] on div "Details Plate number Search I don’t have a number plate Year [DATE] Make Select…" at bounding box center [548, 233] width 901 height 968
click at [480, 615] on input "[DATE]" at bounding box center [330, 623] width 319 height 30
type input "[DATE]"
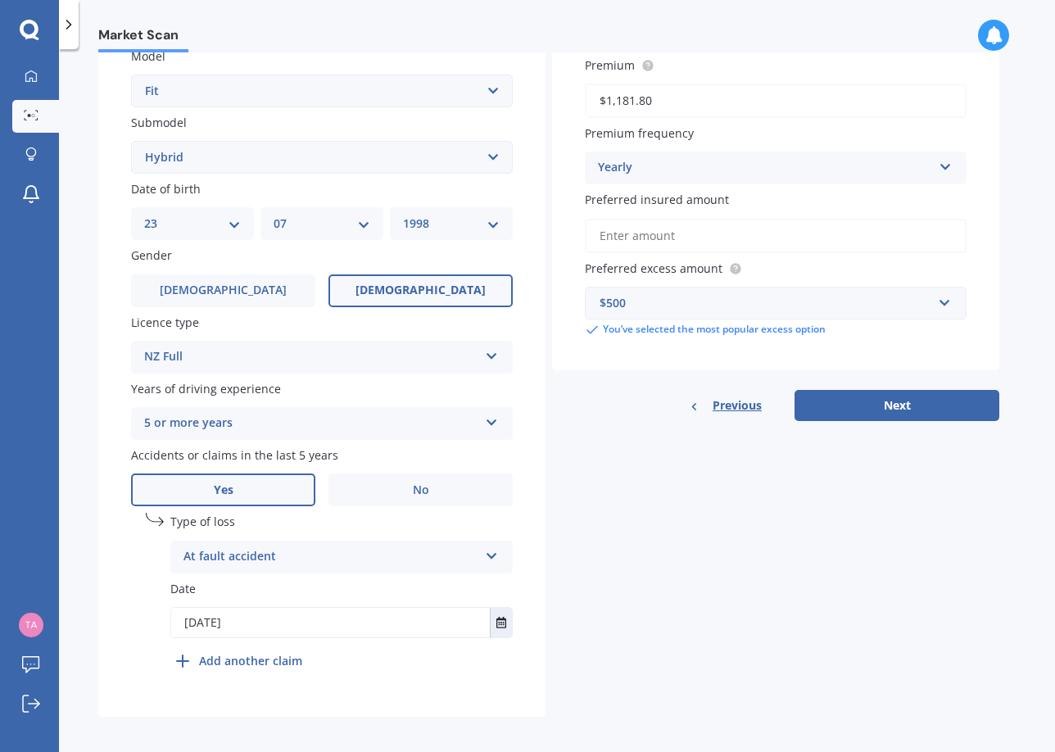
click at [697, 679] on div "Details Plate number Search I don’t have a number plate Year [DATE] Make Select…" at bounding box center [548, 233] width 901 height 968
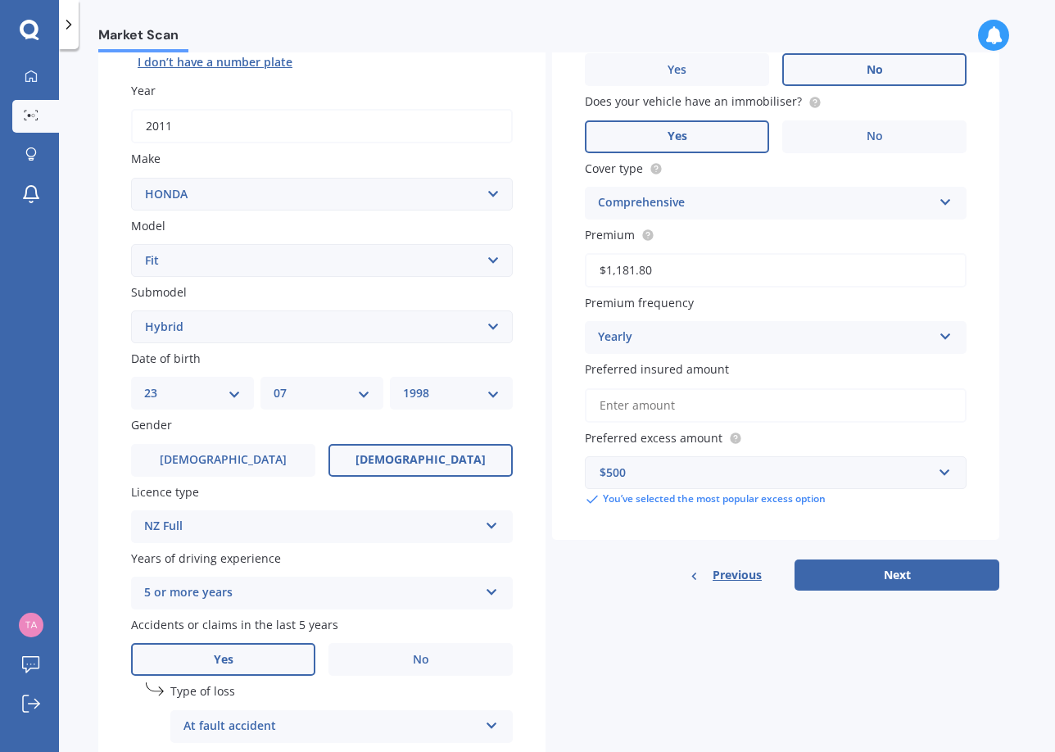
scroll to position [212, 0]
click at [636, 402] on input "Preferred insured amount" at bounding box center [776, 406] width 382 height 34
